Goal: Task Accomplishment & Management: Use online tool/utility

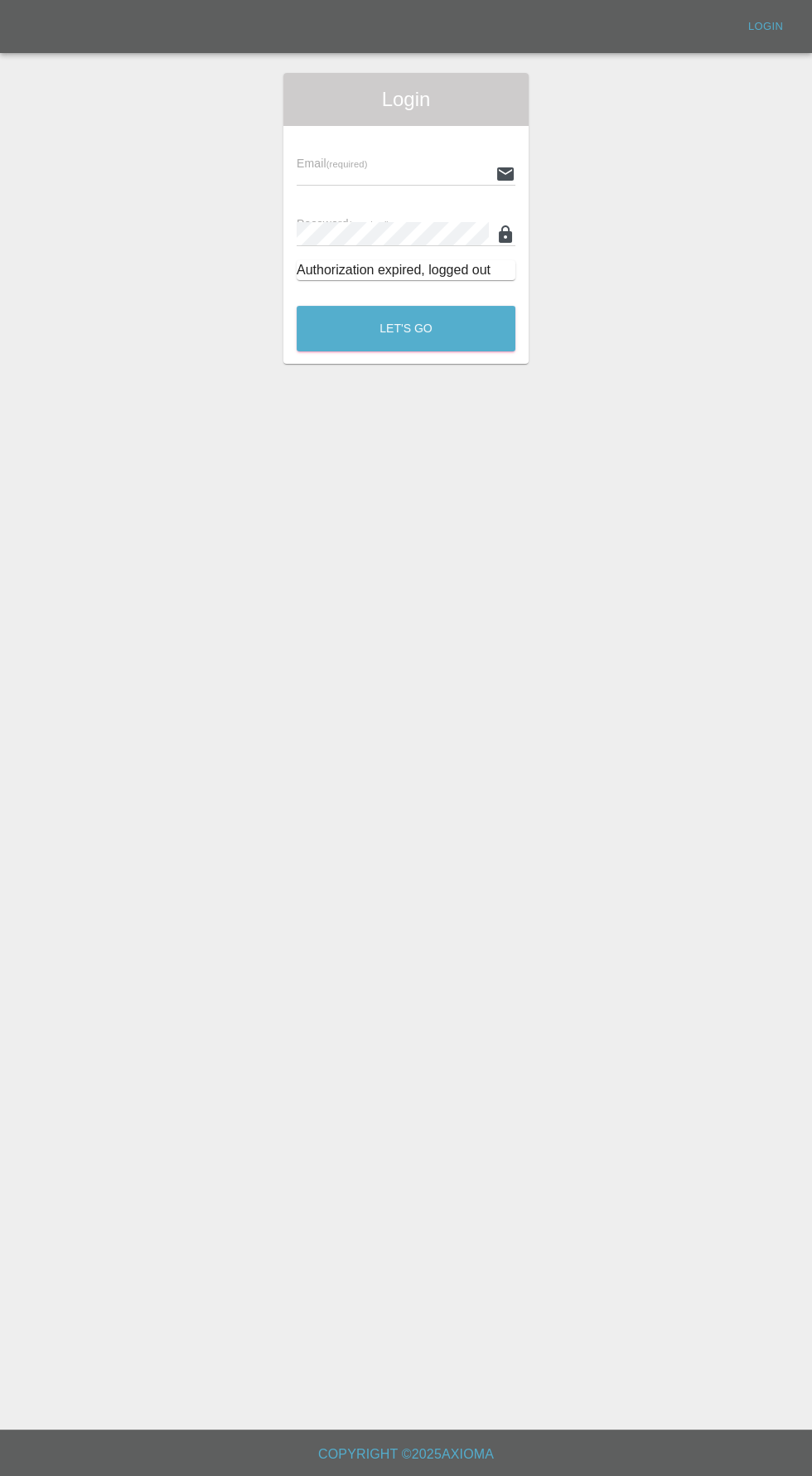
click at [303, 171] on input "text" at bounding box center [392, 174] width 192 height 24
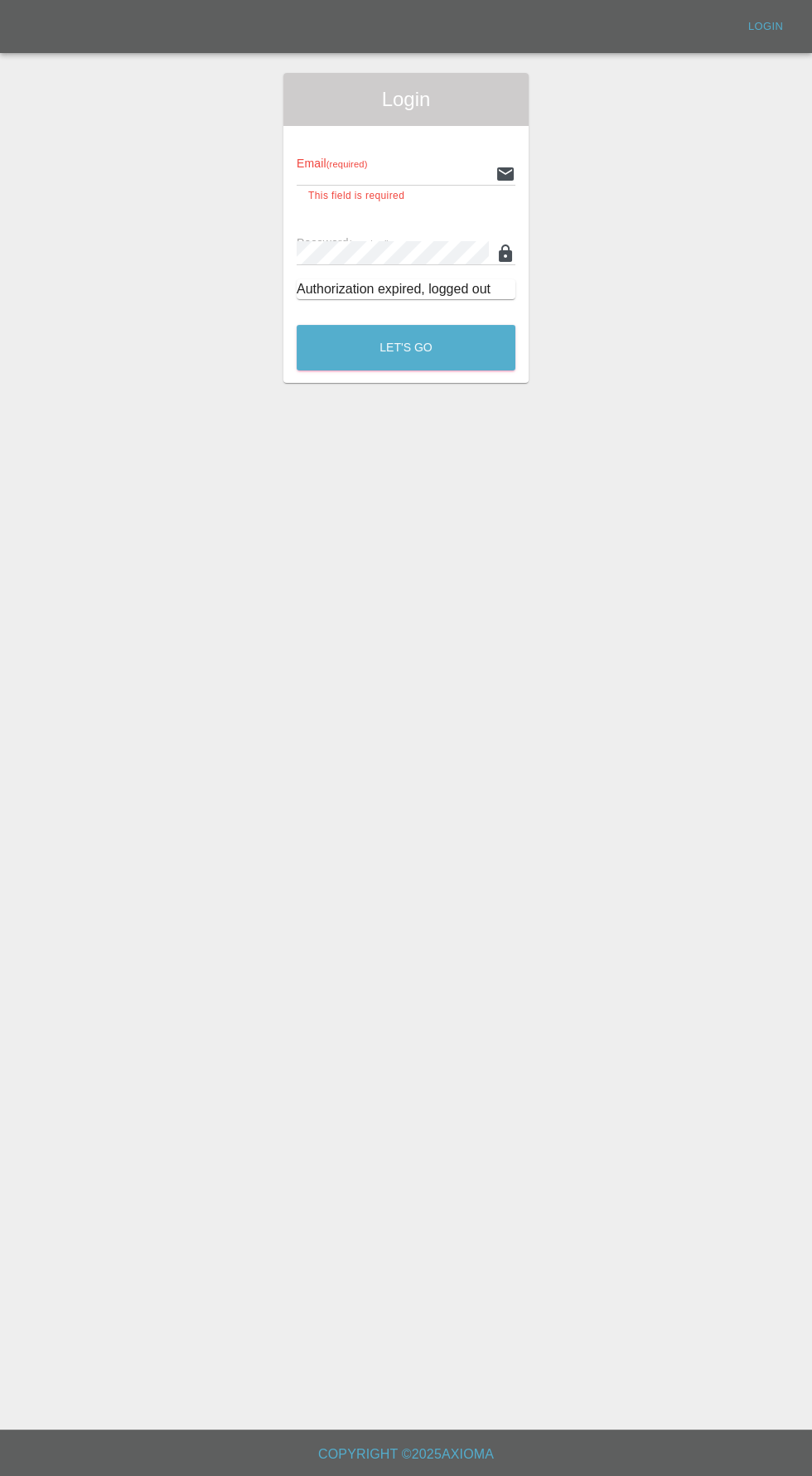
type input "[EMAIL_ADDRESS][DOMAIN_NAME]"
click at [297, 325] on button "Let's Go" at bounding box center [406, 348] width 218 height 46
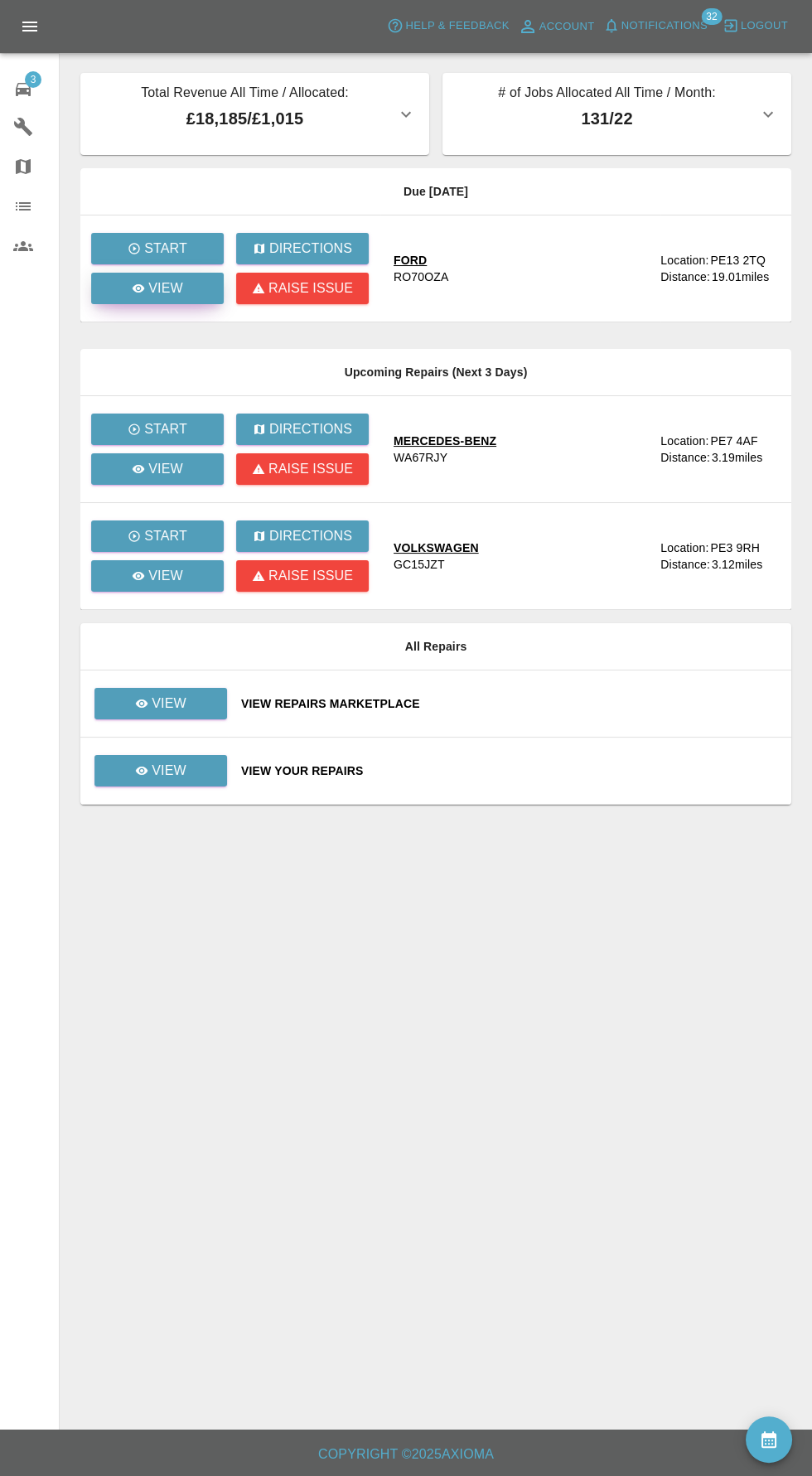
click at [139, 288] on icon at bounding box center [138, 288] width 12 height 9
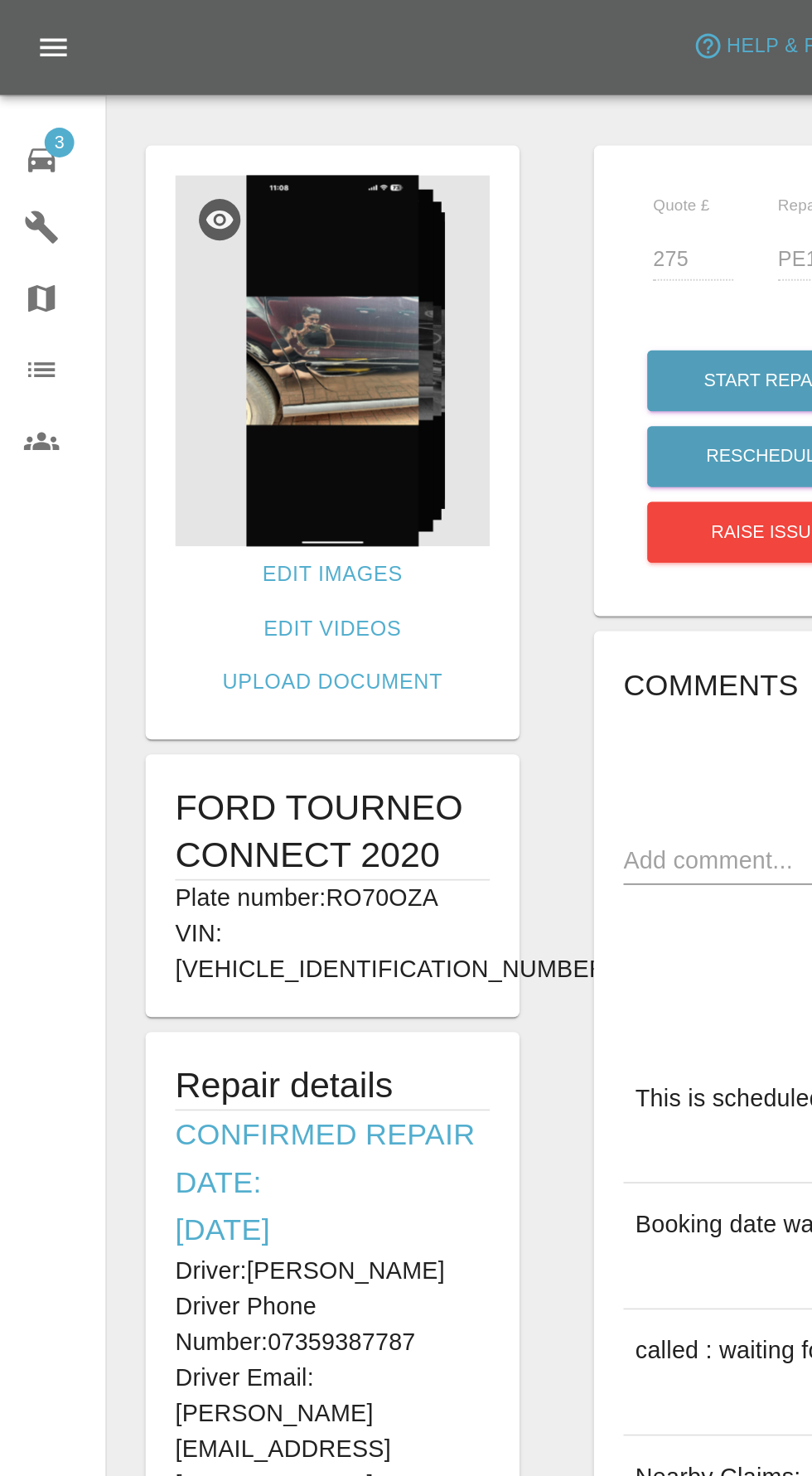
click at [145, 204] on img at bounding box center [186, 201] width 175 height 207
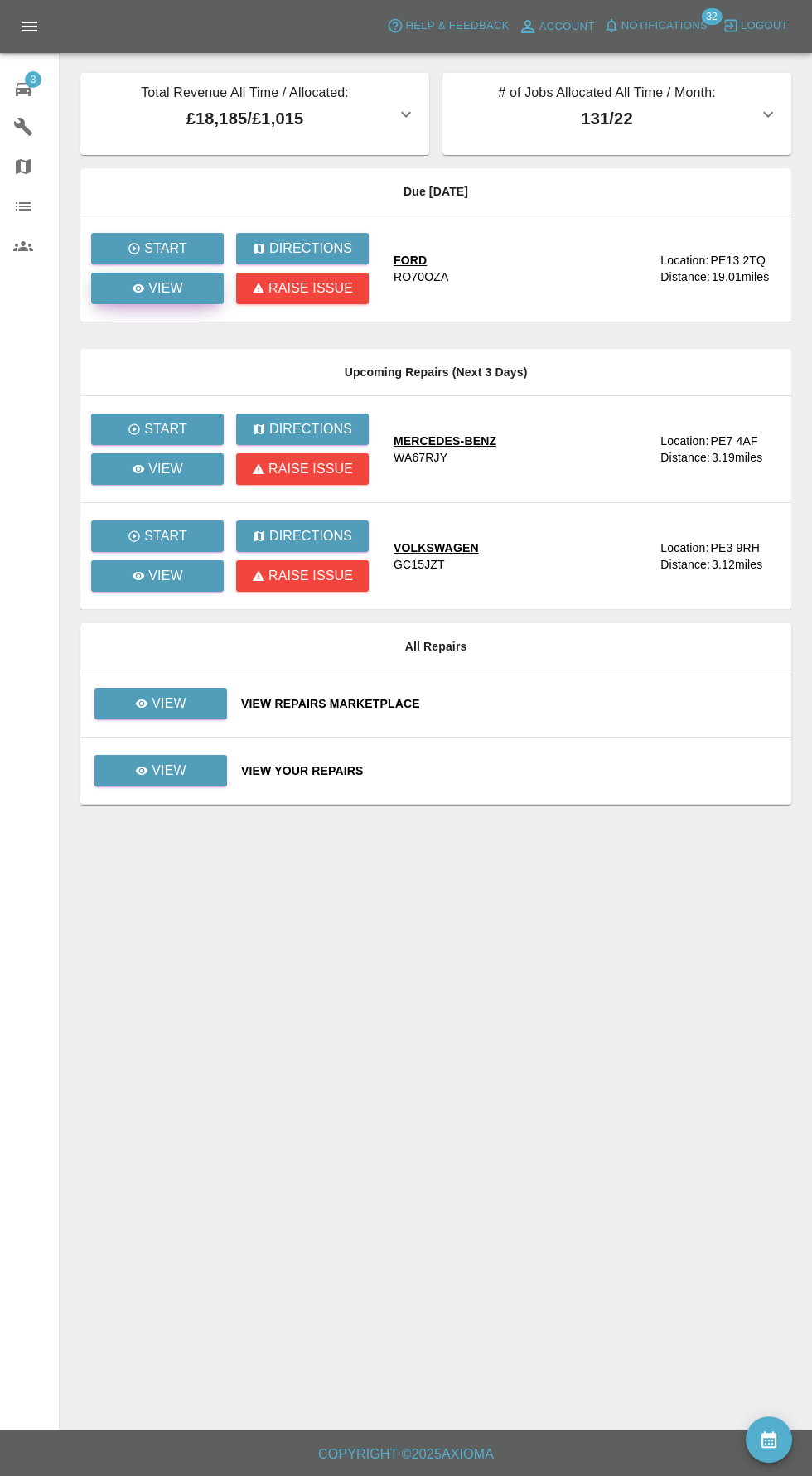
click at [145, 299] on link "View" at bounding box center [157, 288] width 132 height 32
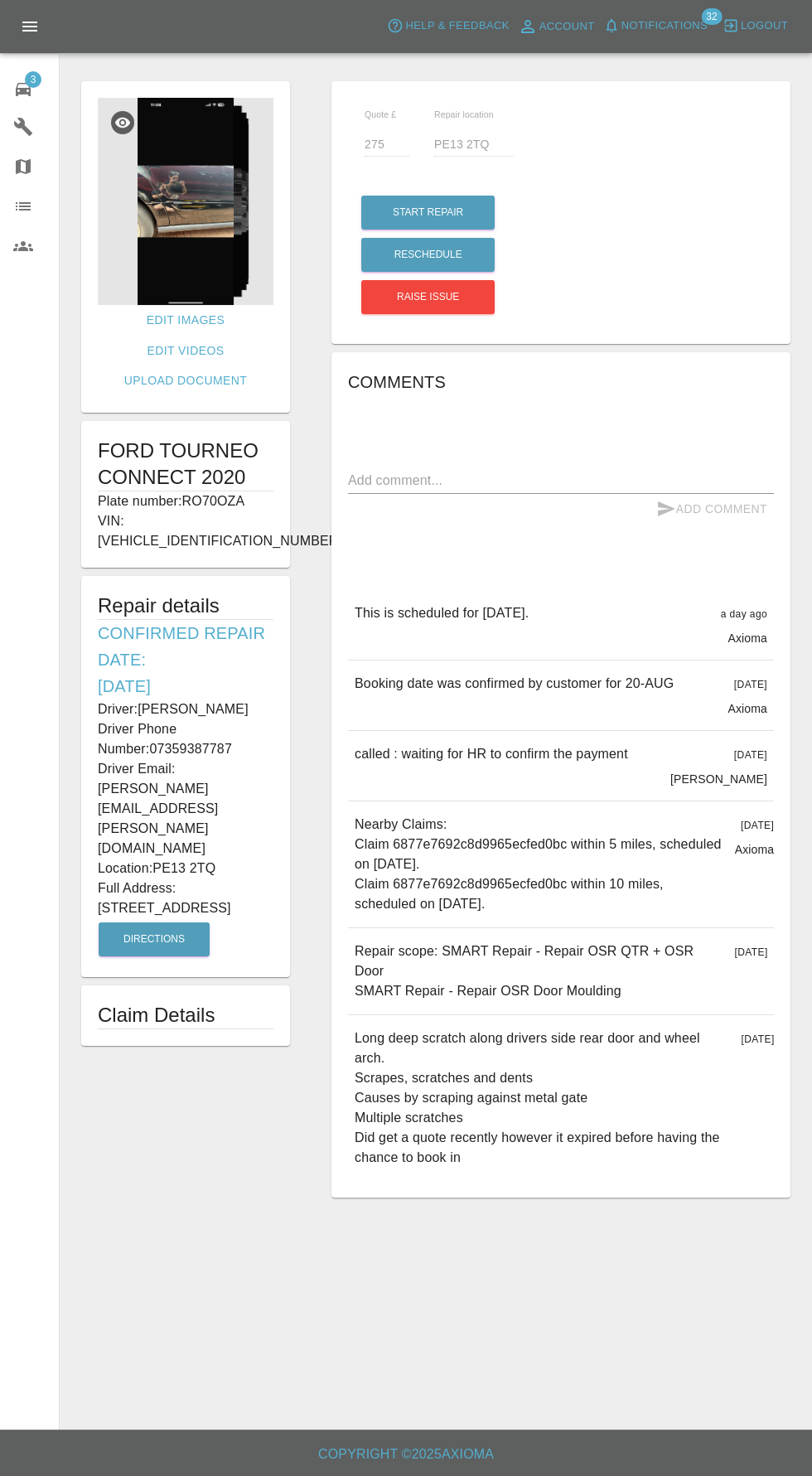
click at [153, 219] on img at bounding box center [186, 201] width 175 height 207
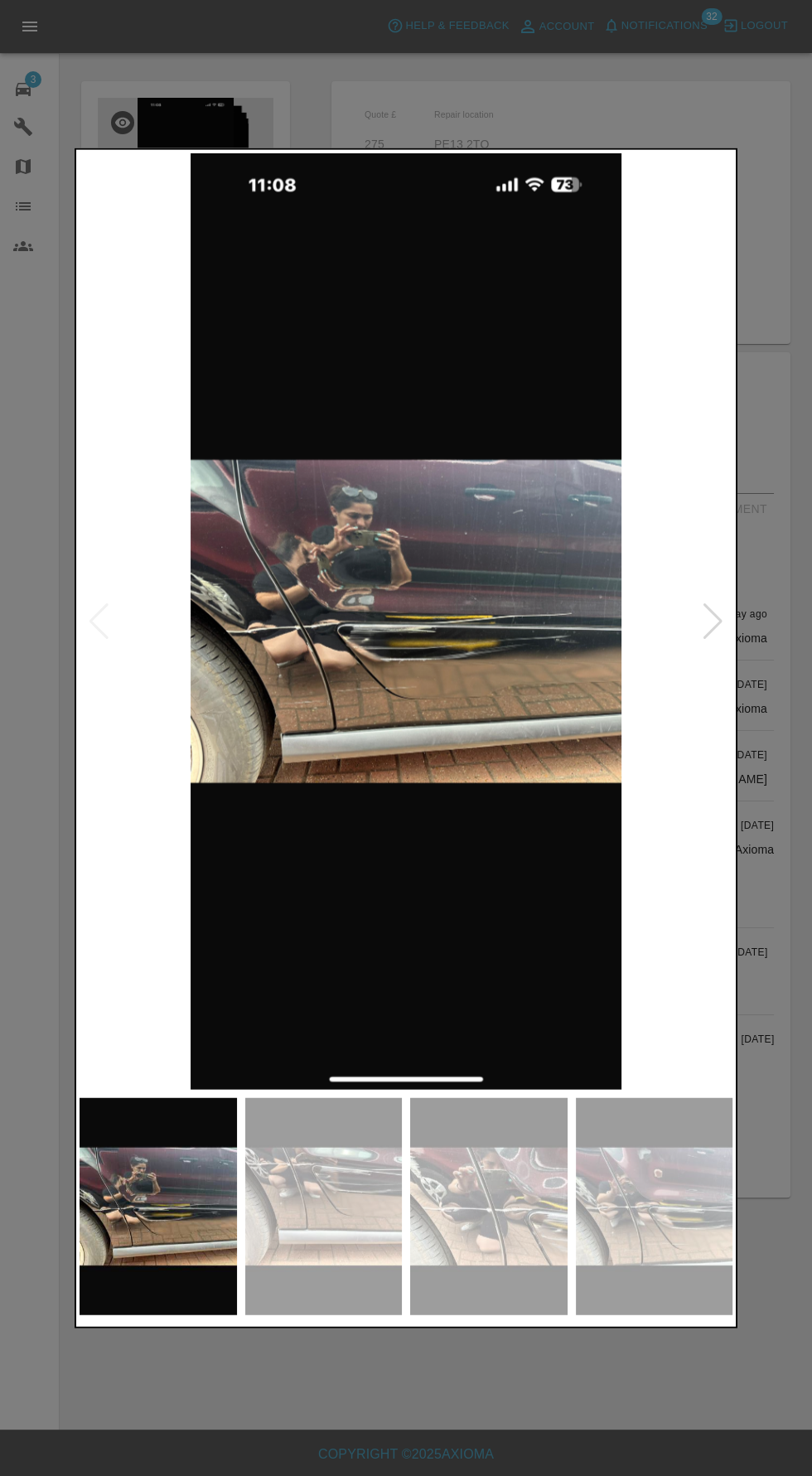
click at [360, 1315] on img at bounding box center [323, 1206] width 157 height 218
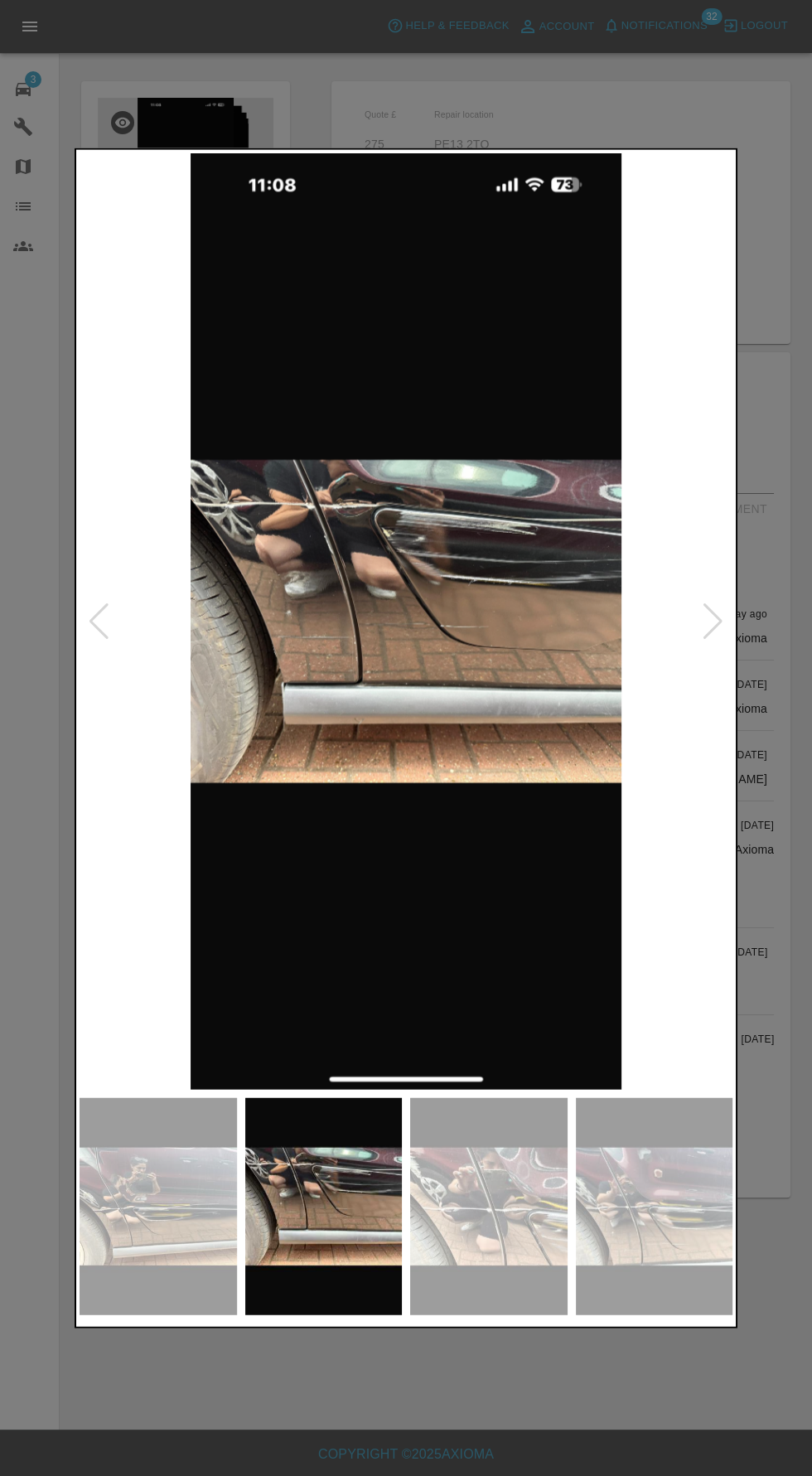
click at [491, 1315] on img at bounding box center [489, 1206] width 157 height 218
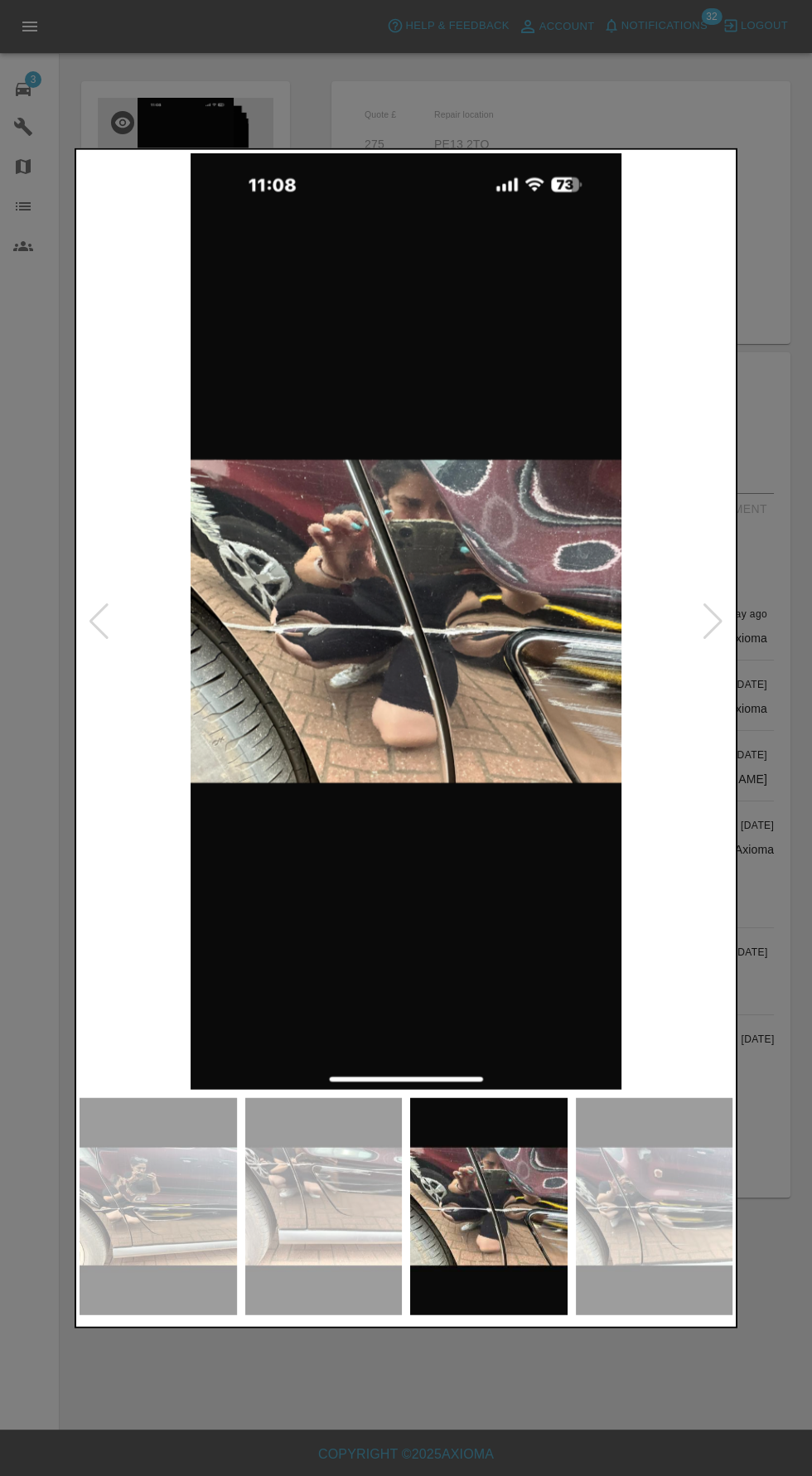
click at [528, 1308] on img at bounding box center [489, 1206] width 157 height 218
click at [658, 1315] on img at bounding box center [654, 1206] width 157 height 218
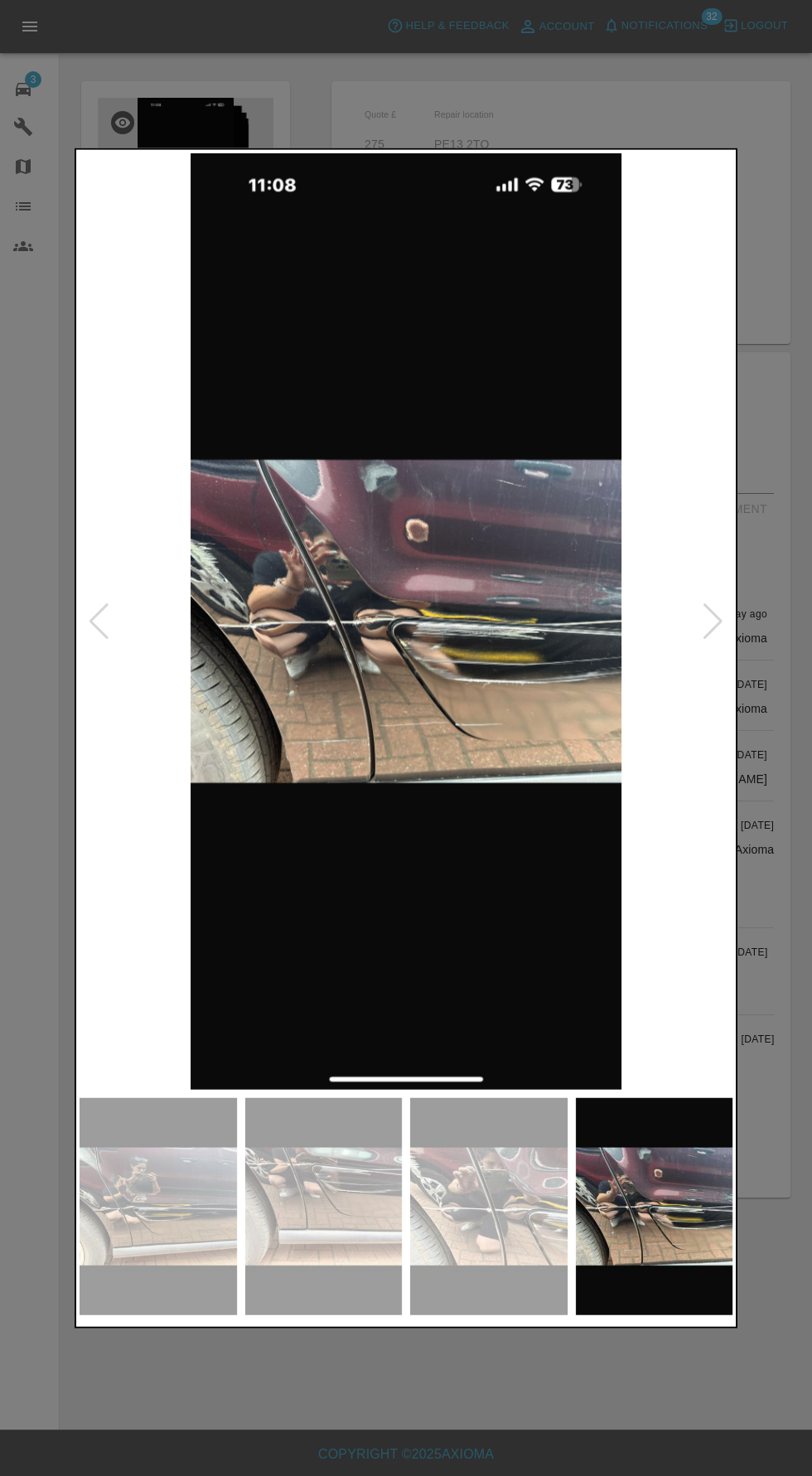
click at [714, 639] on div at bounding box center [713, 621] width 22 height 36
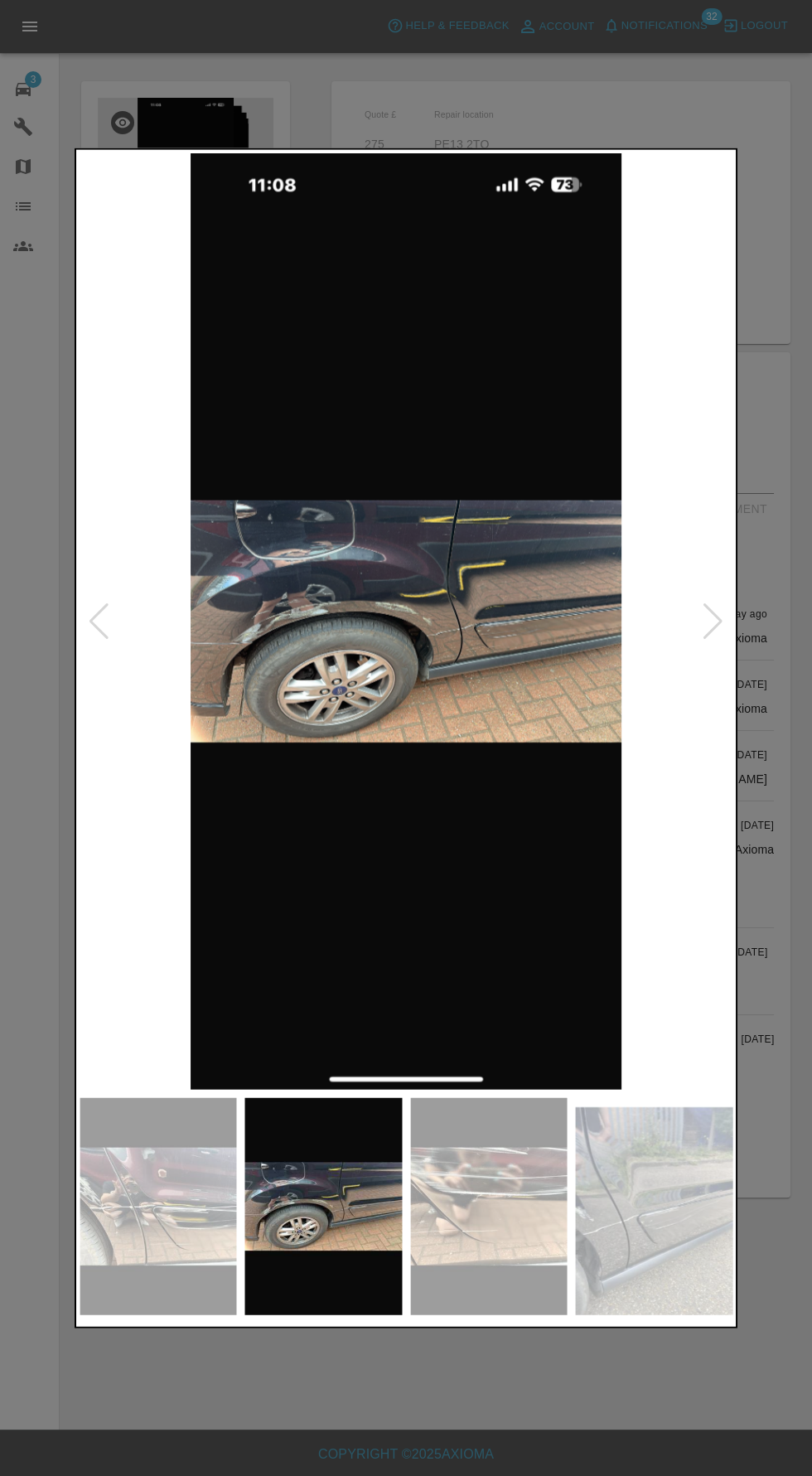
click at [528, 730] on img at bounding box center [405, 621] width 653 height 936
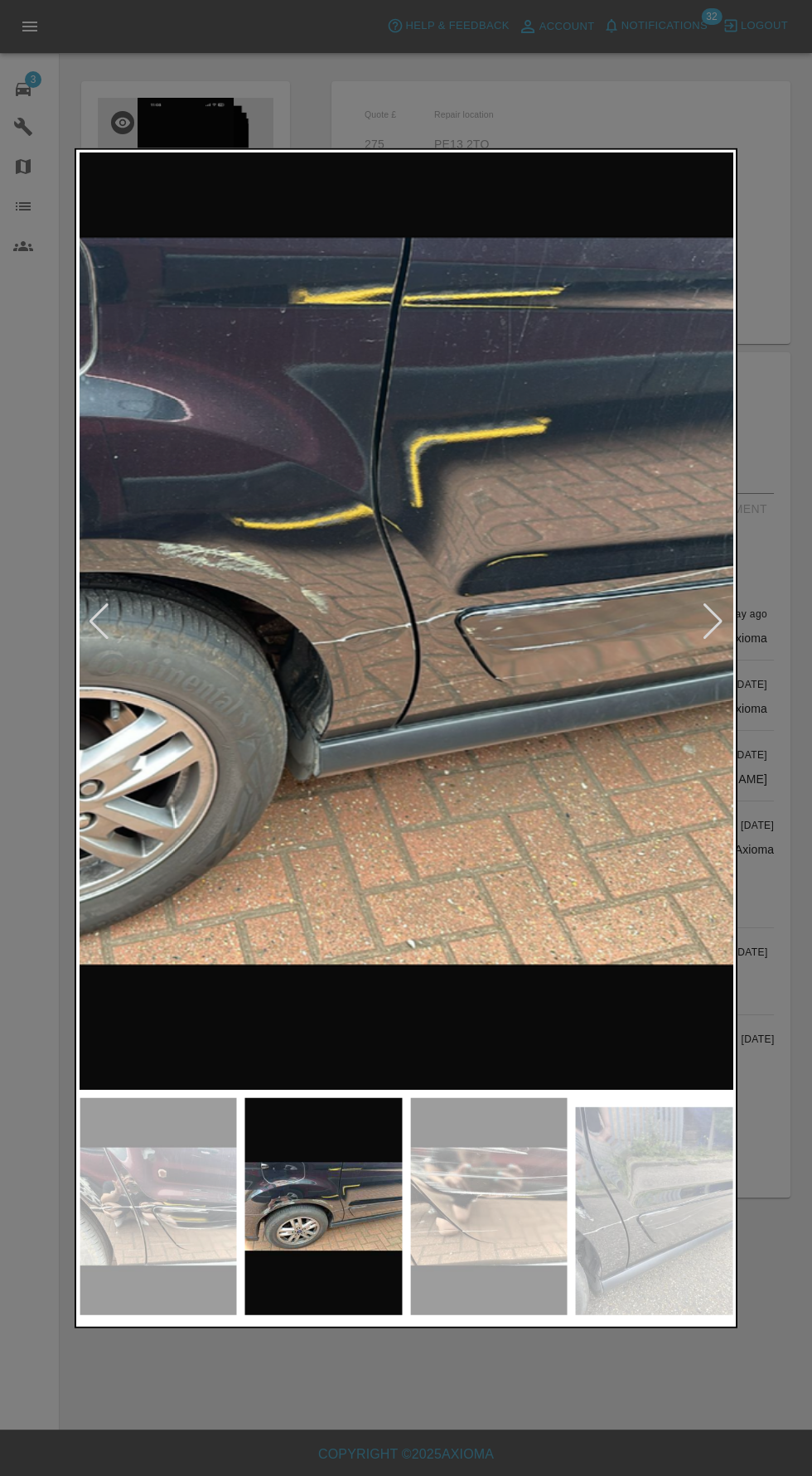
click at [717, 114] on div at bounding box center [406, 738] width 812 height 1476
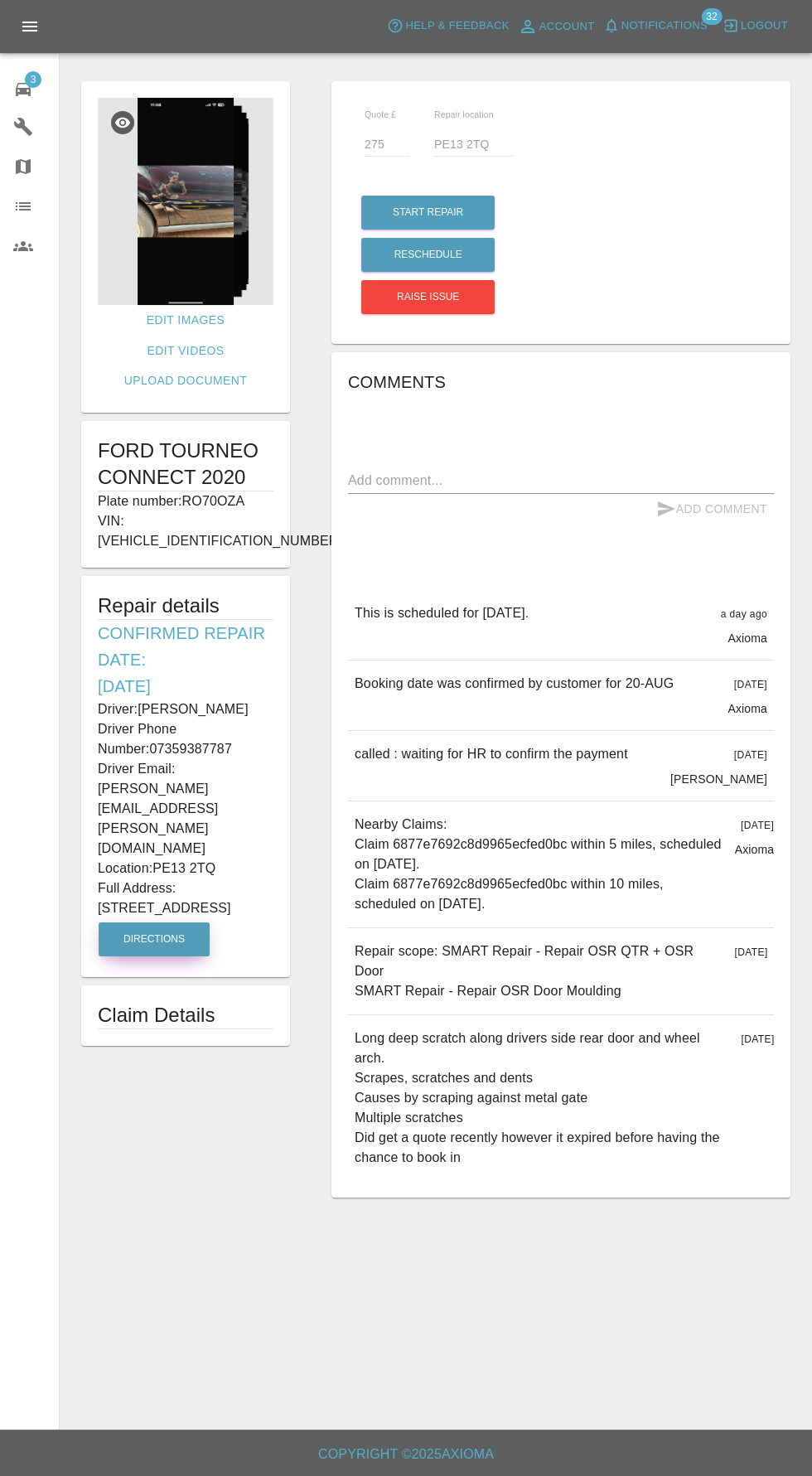
click at [122, 923] on button "Directions" at bounding box center [154, 939] width 111 height 34
